Goal: Register for event/course

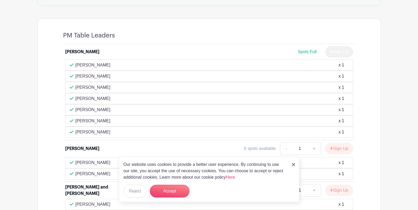
scroll to position [410, 0]
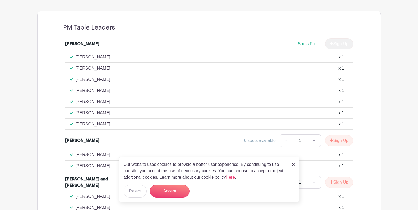
click at [294, 165] on img at bounding box center [293, 164] width 3 height 3
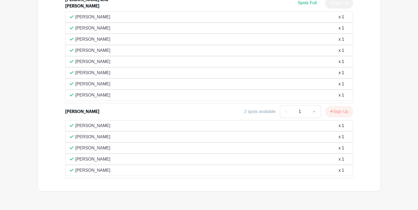
scroll to position [643, 0]
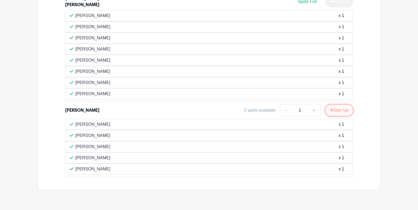
click at [335, 105] on button "Sign Up" at bounding box center [339, 110] width 28 height 11
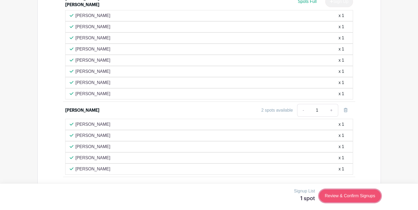
click at [353, 190] on link "Review & Confirm Signups" at bounding box center [350, 195] width 62 height 13
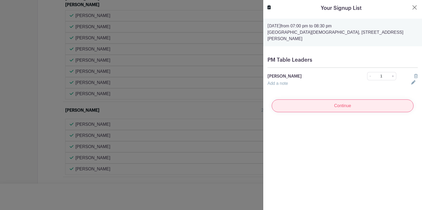
click at [346, 101] on input "Continue" at bounding box center [343, 105] width 142 height 13
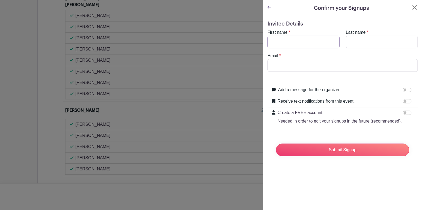
click at [296, 42] on input "First name" at bounding box center [304, 42] width 72 height 13
type input "[PERSON_NAME]"
type input "[EMAIL_ADDRESS][DOMAIN_NAME]"
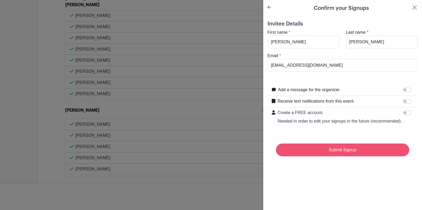
click at [339, 153] on input "Submit Signup" at bounding box center [342, 149] width 133 height 13
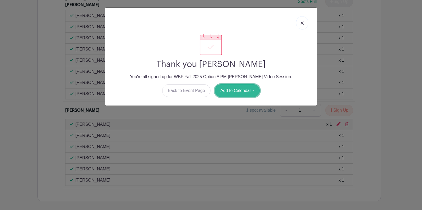
click at [255, 92] on button "Add to Calendar" at bounding box center [237, 90] width 45 height 13
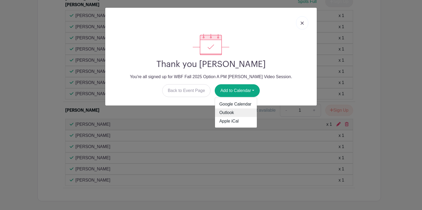
click at [238, 111] on link "Outlook" at bounding box center [236, 112] width 42 height 8
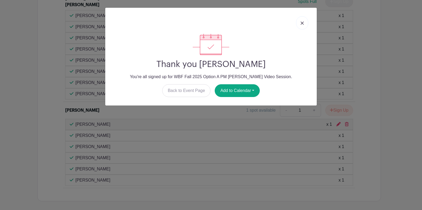
click at [411, 67] on div "Thank you [PERSON_NAME] You're all signed up for WBF Fall 2025 Option A PM [PER…" at bounding box center [211, 105] width 422 height 210
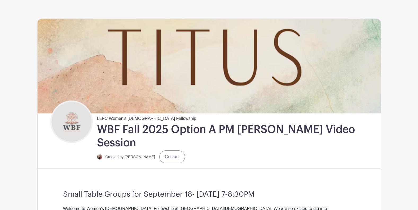
scroll to position [0, 0]
